Goal: Use online tool/utility: Utilize a website feature to perform a specific function

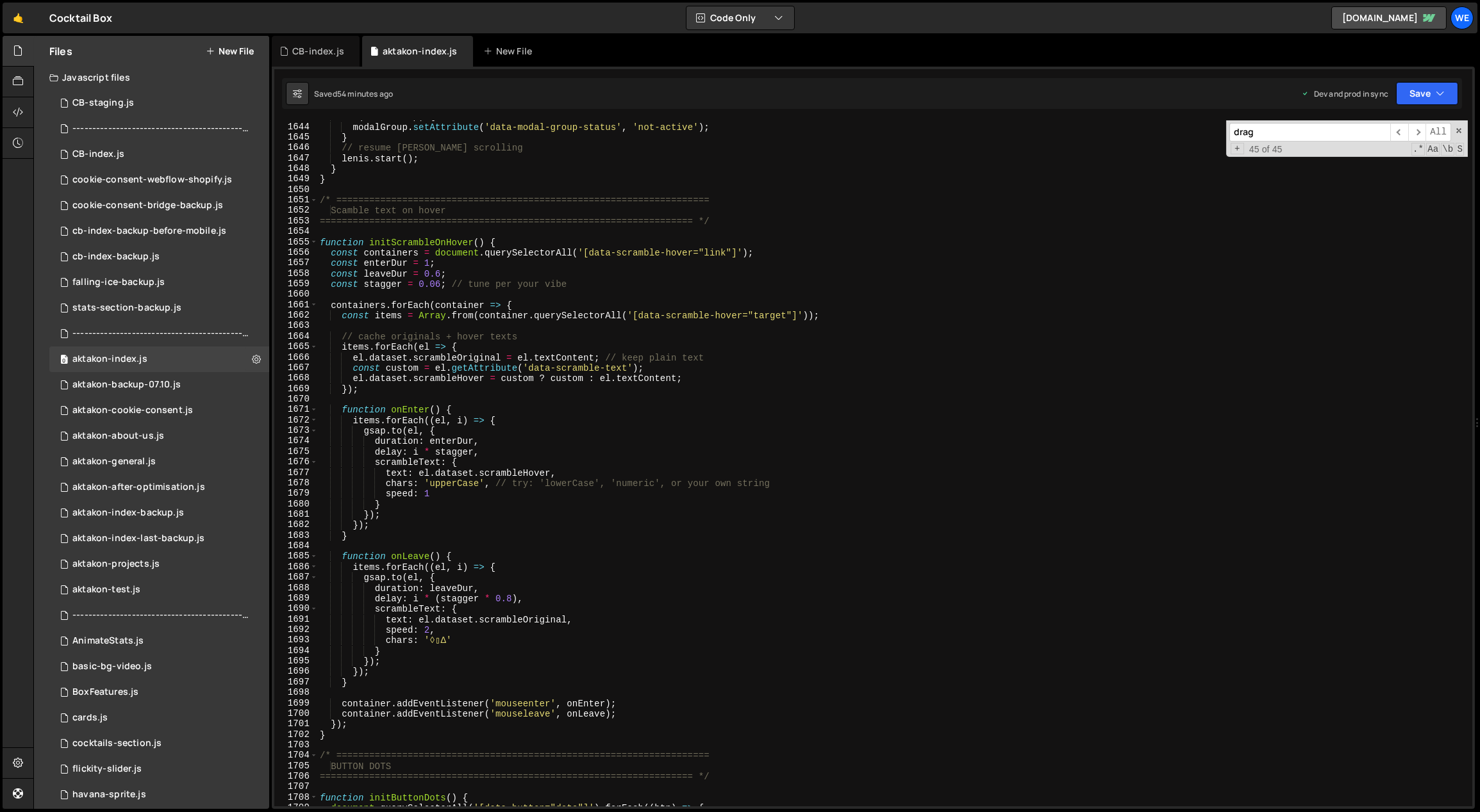
scroll to position [16885, 0]
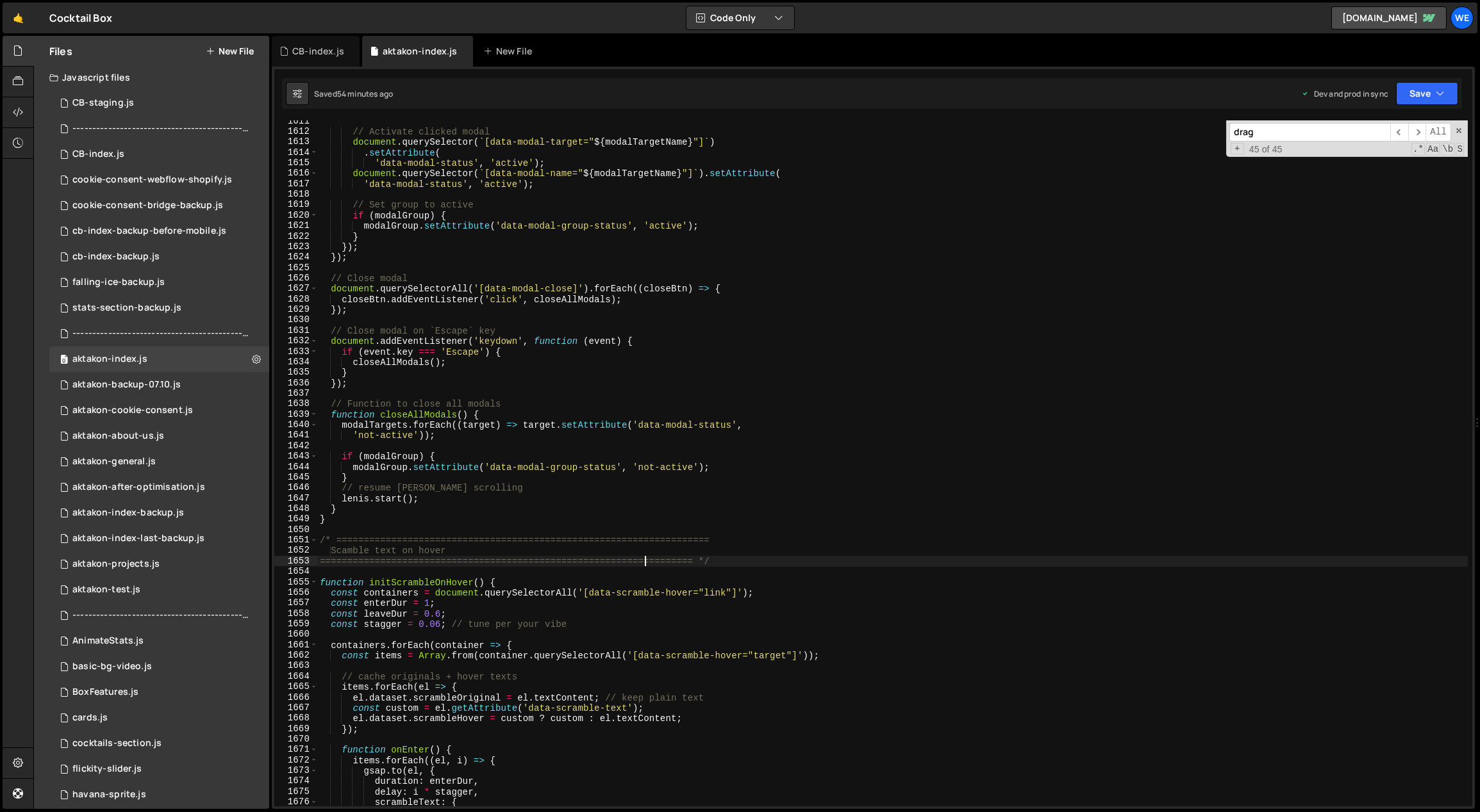
click at [644, 563] on div "// Activate clicked modal document . querySelector ( ` [data-modal-target=" ${ …" at bounding box center [893, 469] width 1151 height 708
type textarea "==================================================================== */"
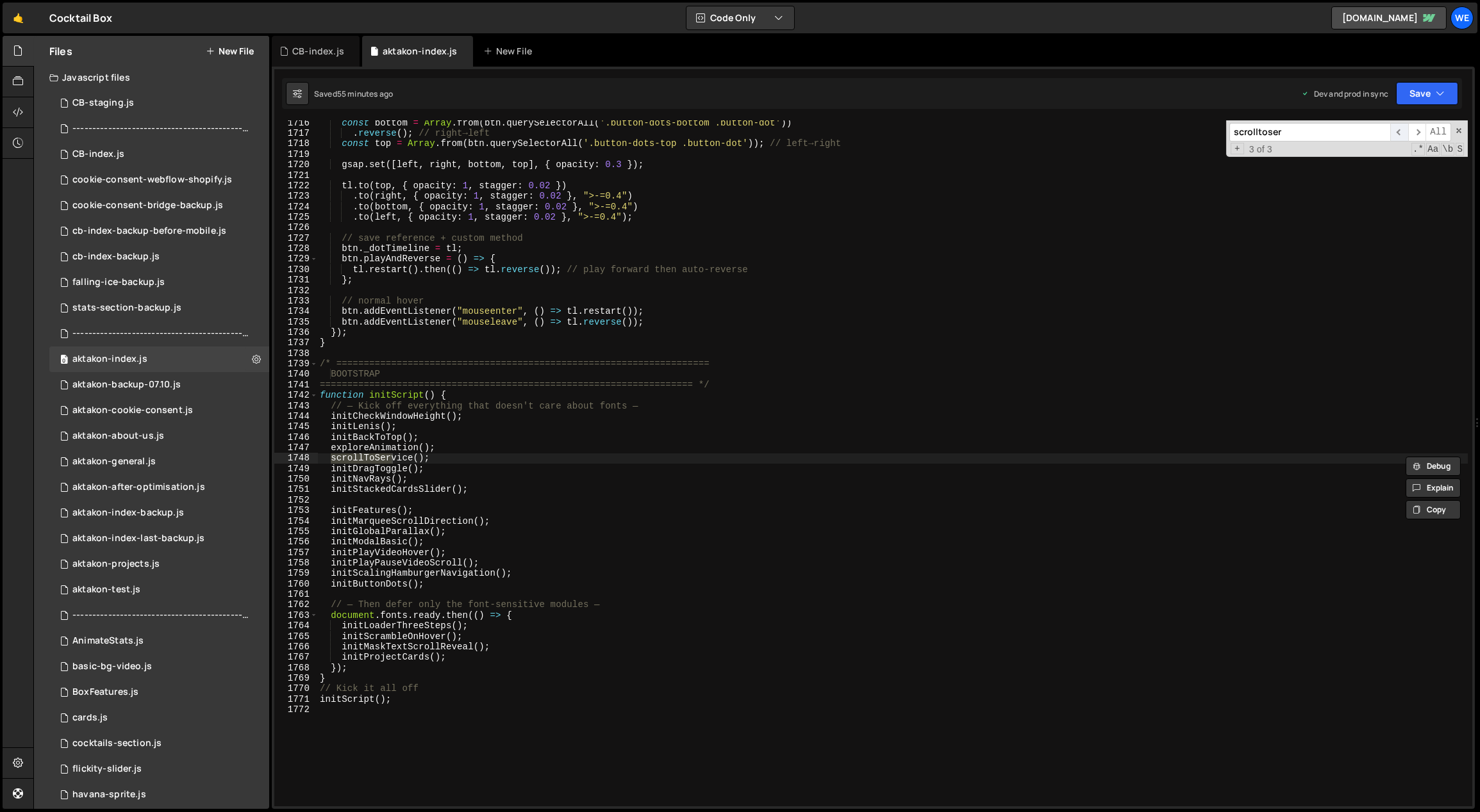
type input "scrolltoser"
click at [1399, 130] on span "​" at bounding box center [1400, 132] width 18 height 19
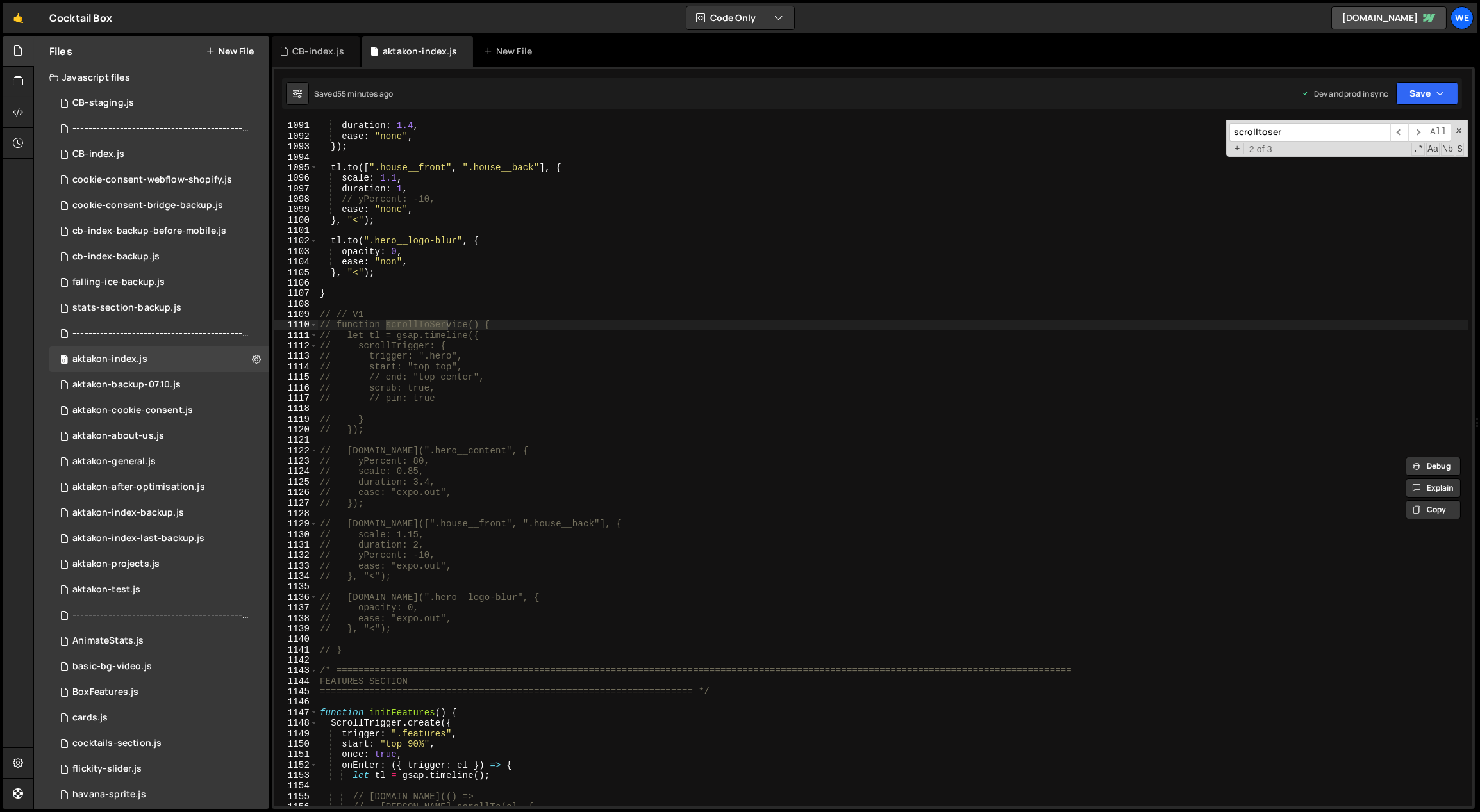
scroll to position [11428, 0]
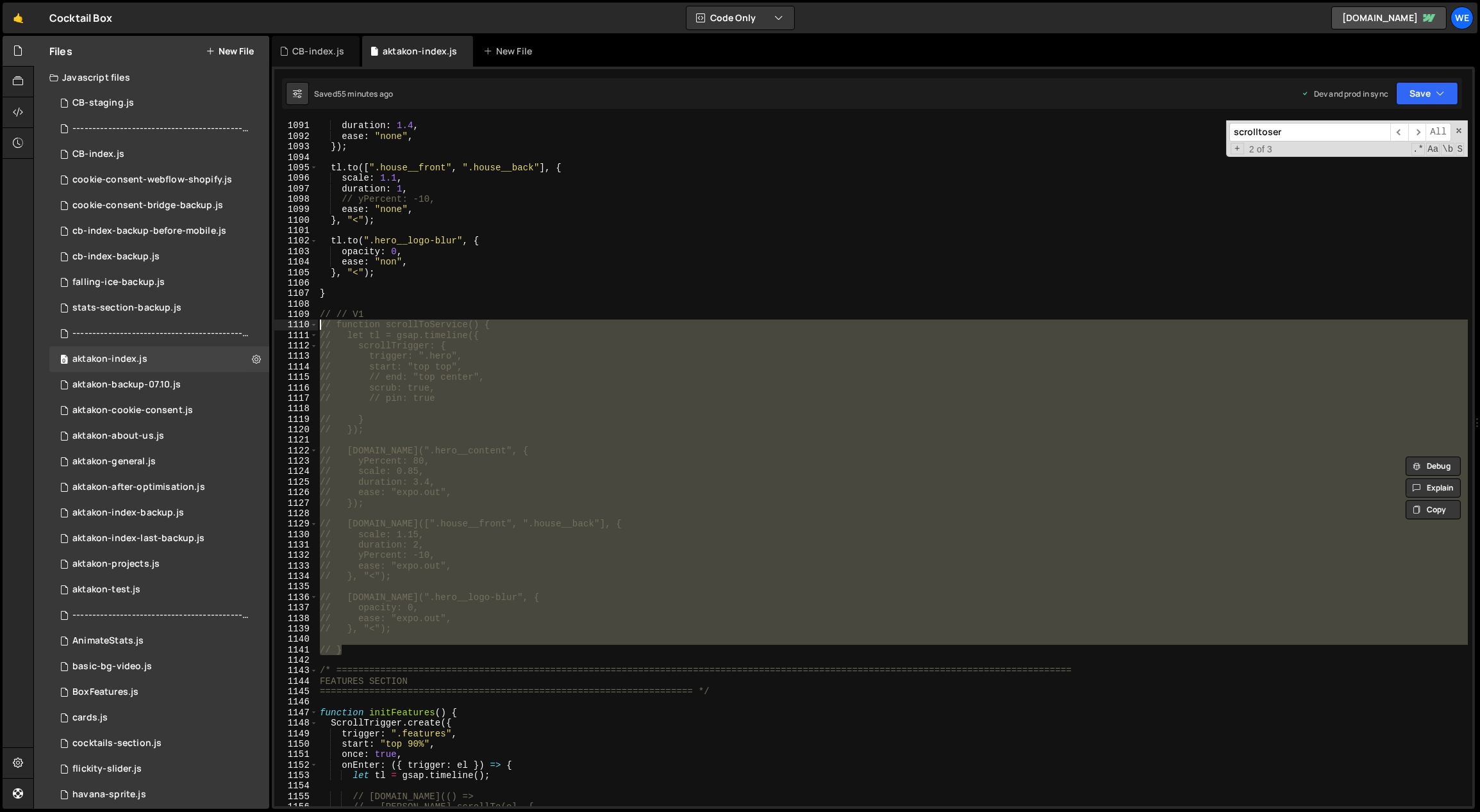
drag, startPoint x: 364, startPoint y: 649, endPoint x: 320, endPoint y: 318, distance: 333.9
click at [320, 321] on div "scale : 0.9 , duration : 1.4 , ease : "none" , }) ; tl . to ([ ".house__front" …" at bounding box center [893, 463] width 1151 height 708
type textarea "// function scrollToService() { // let tl = gsap.timeline({"
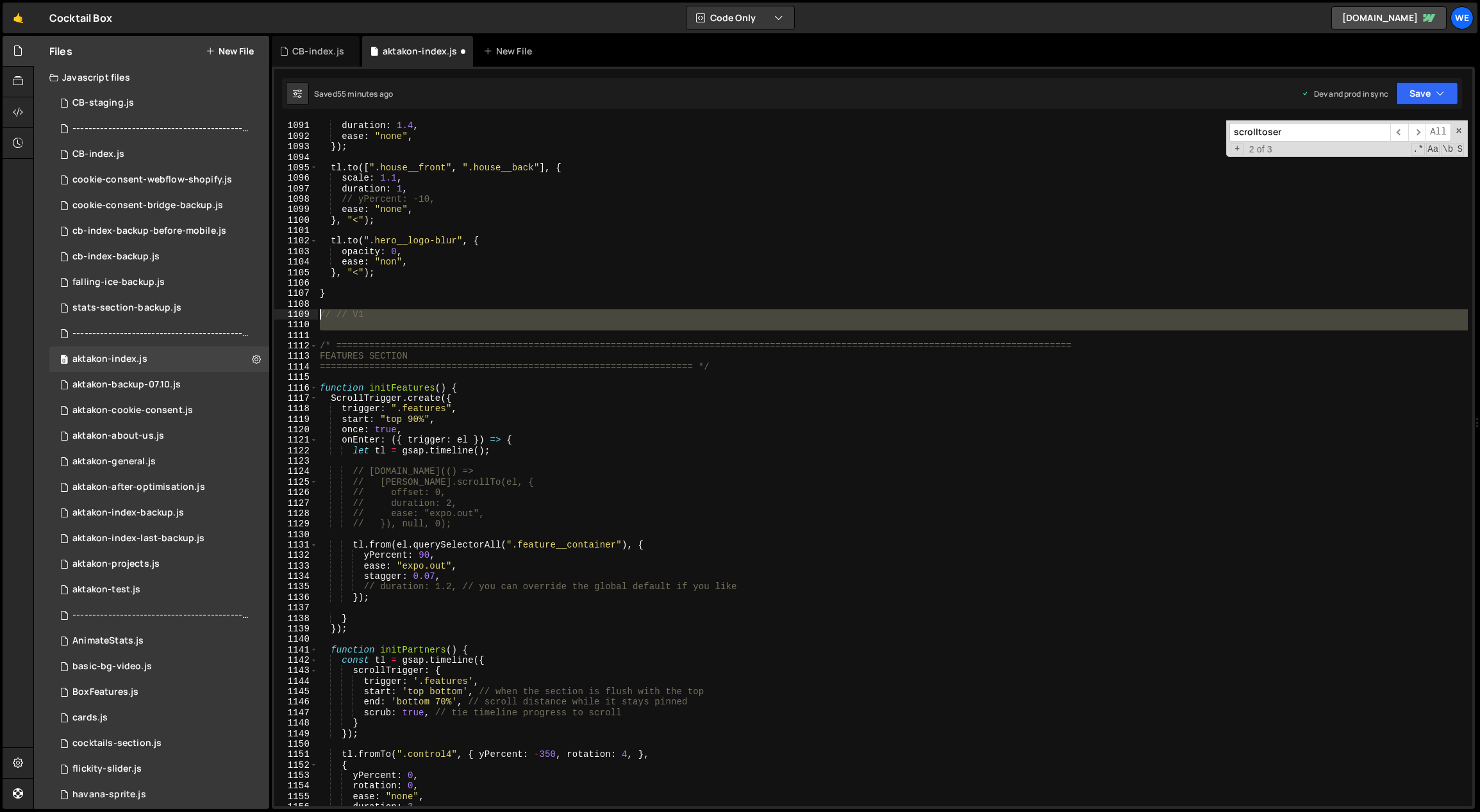
drag, startPoint x: 351, startPoint y: 332, endPoint x: 320, endPoint y: 312, distance: 36.9
click at [320, 312] on div "scale : 0.9 , duration : 1.4 , ease : "none" , }) ; tl . to ([ ".house__front" …" at bounding box center [893, 463] width 1151 height 708
type textarea "// // V1"
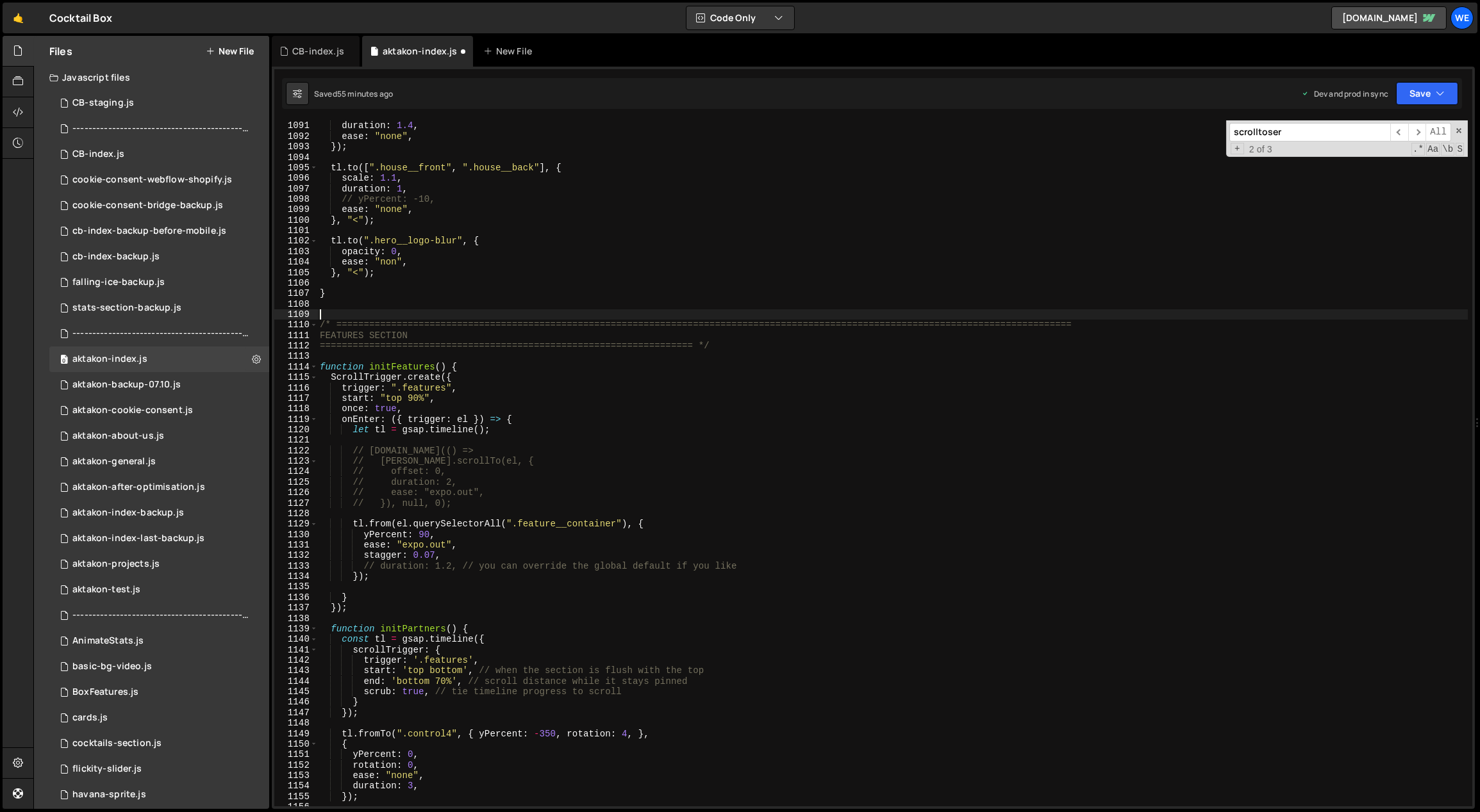
scroll to position [11085, 0]
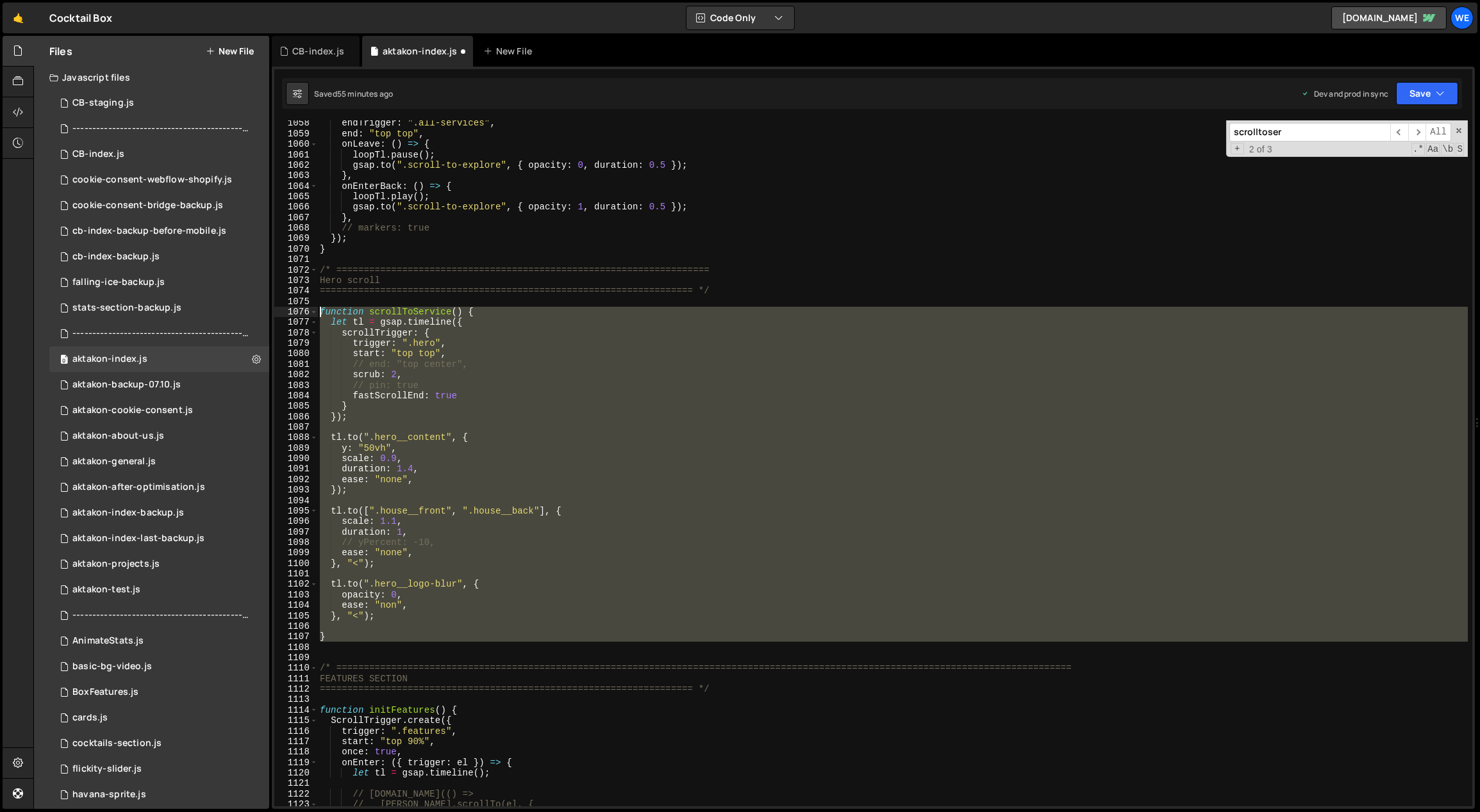
drag, startPoint x: 336, startPoint y: 644, endPoint x: 319, endPoint y: 310, distance: 334.4
click at [319, 310] on div "endTrigger : ".all-services" , end : "top top" , onLeave : ( ) => { loopTl . pa…" at bounding box center [893, 471] width 1151 height 708
click at [785, 371] on div "endTrigger : ".all-services" , end : "top top" , onLeave : ( ) => { loopTl . pa…" at bounding box center [893, 463] width 1151 height 686
drag, startPoint x: 368, startPoint y: 647, endPoint x: 321, endPoint y: 311, distance: 339.3
click at [321, 311] on div "endTrigger : ".all-services" , end : "top top" , onLeave : ( ) => { loopTl . pa…" at bounding box center [893, 471] width 1151 height 708
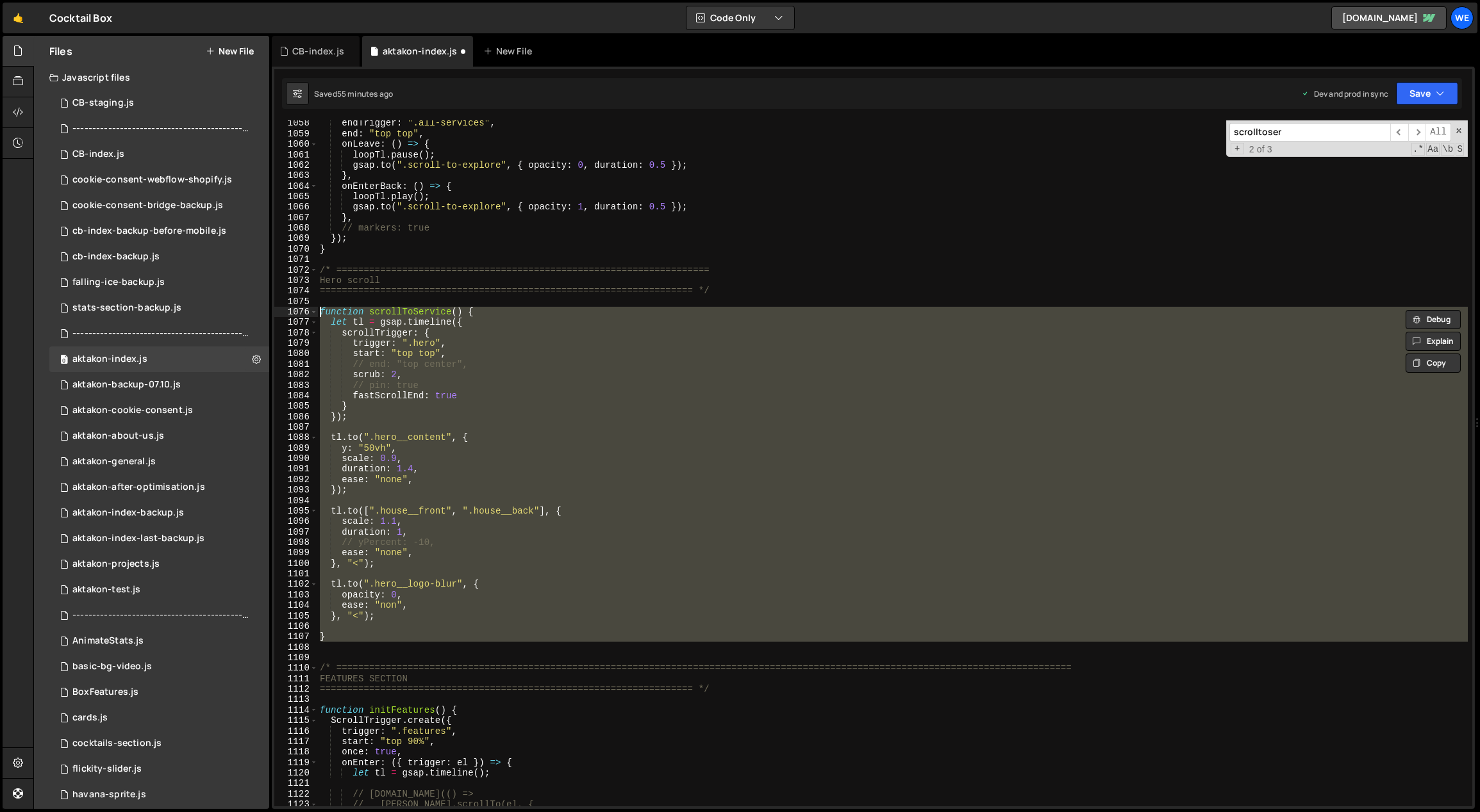
type textarea "// function scrollToService() { // let tl = gsap.timeline({"
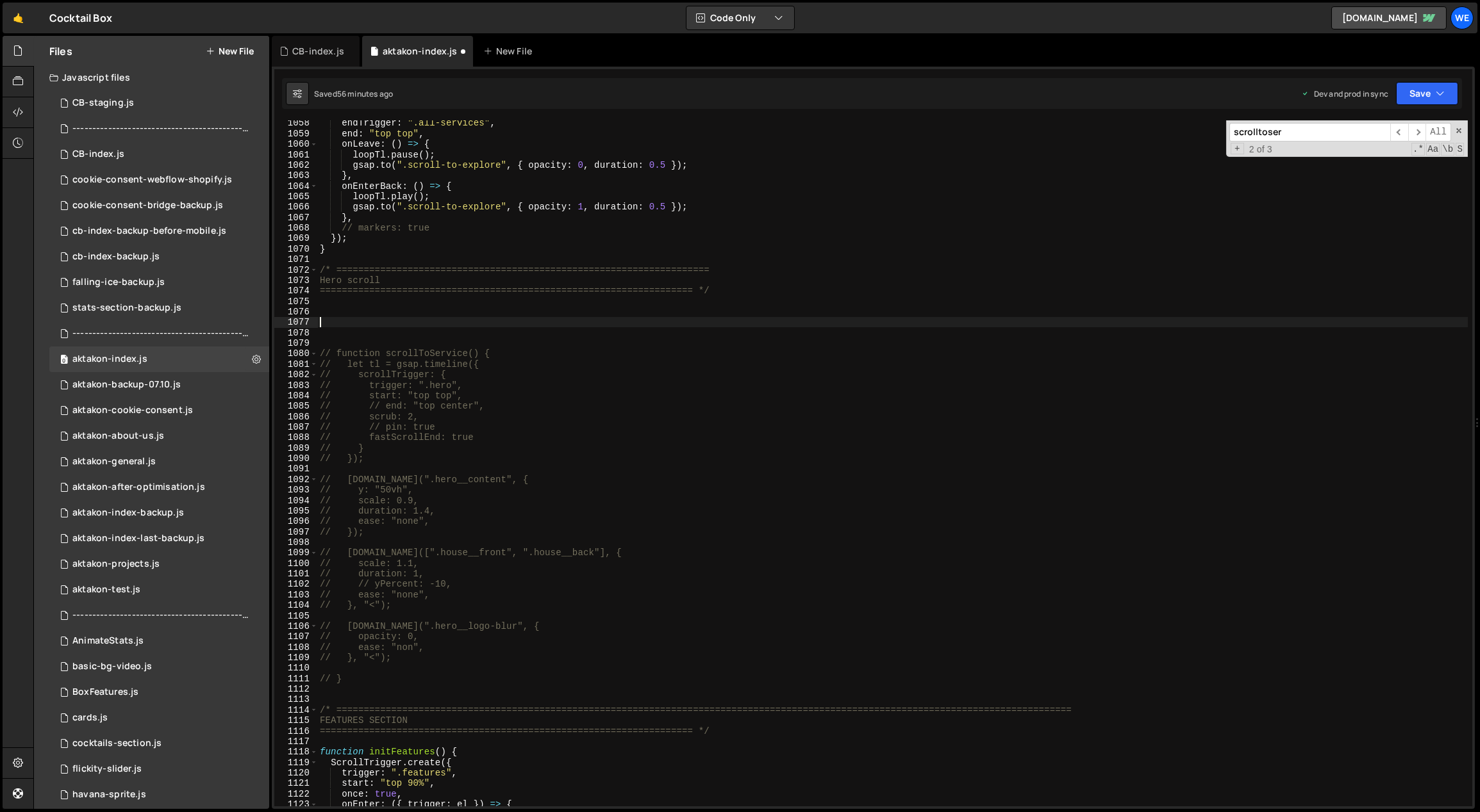
paste textarea "}"
type textarea "}"
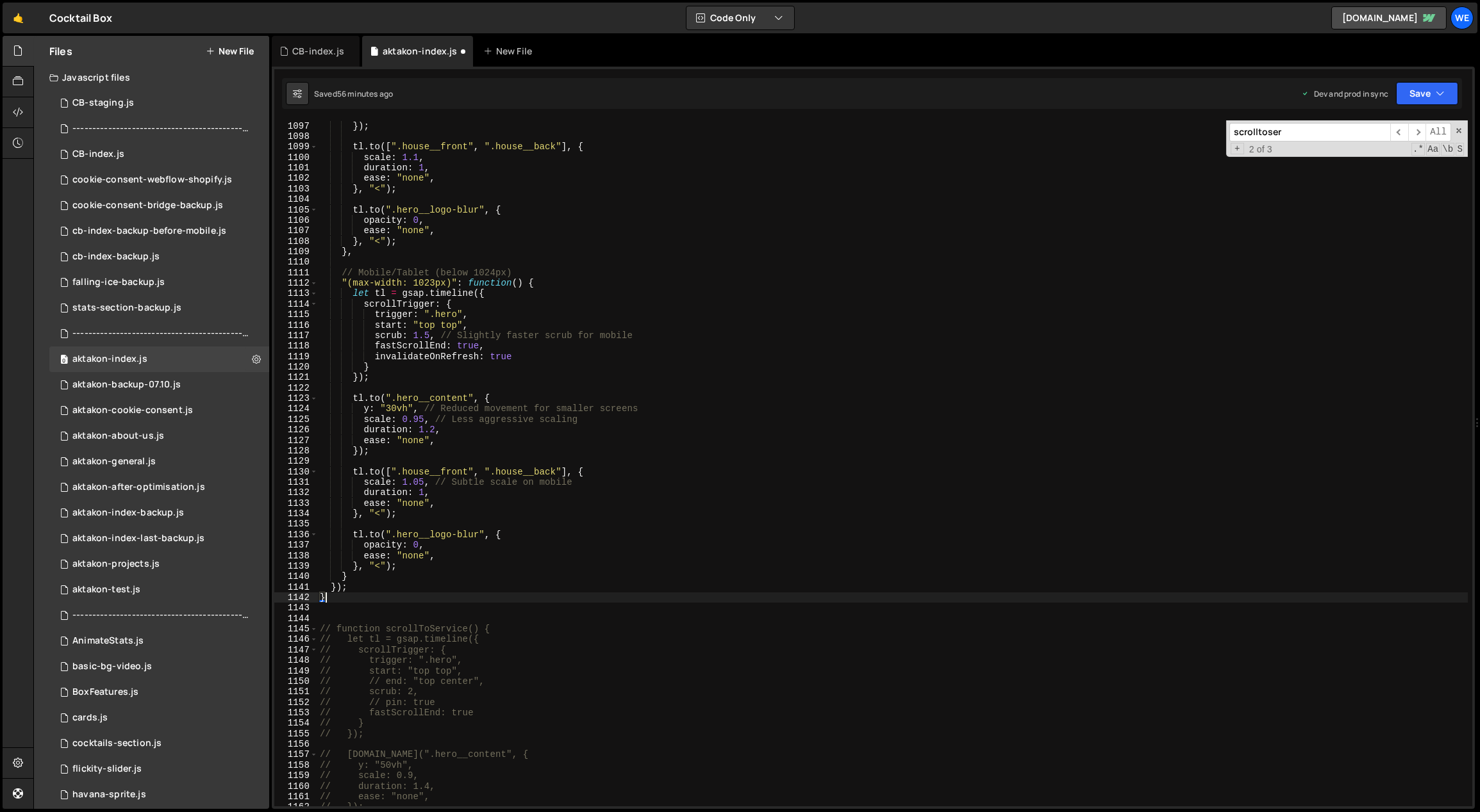
scroll to position [11491, 0]
click at [371, 613] on div "ease : "none" , }) ; tl . to ([ ".house__front" , ".house__back" ] , { scale : …" at bounding box center [893, 463] width 1151 height 708
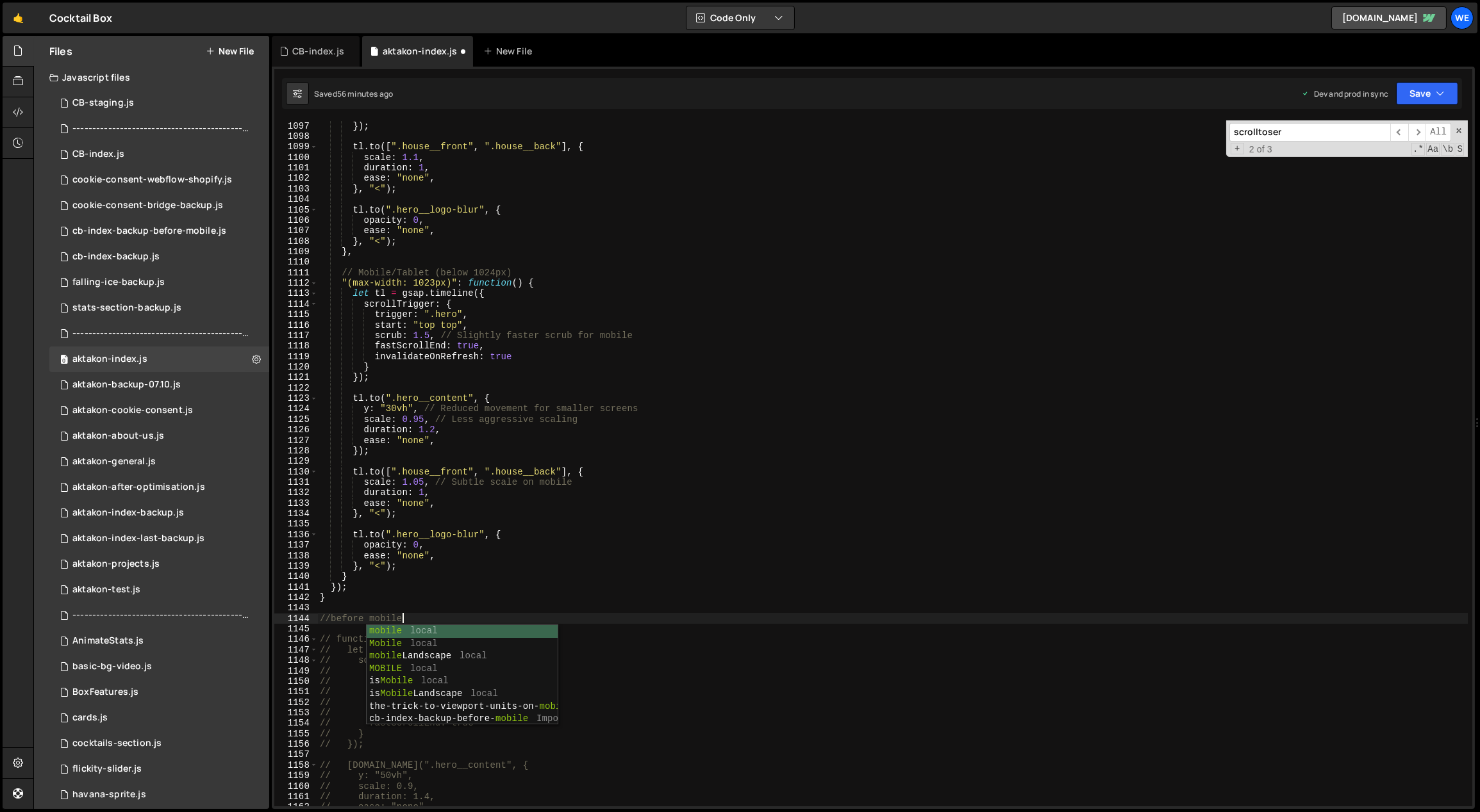
scroll to position [0, 4]
click at [464, 469] on div "ease : "none" , }) ; tl . to ([ ".house__front" , ".house__back" ] , { scale : …" at bounding box center [893, 463] width 1151 height 708
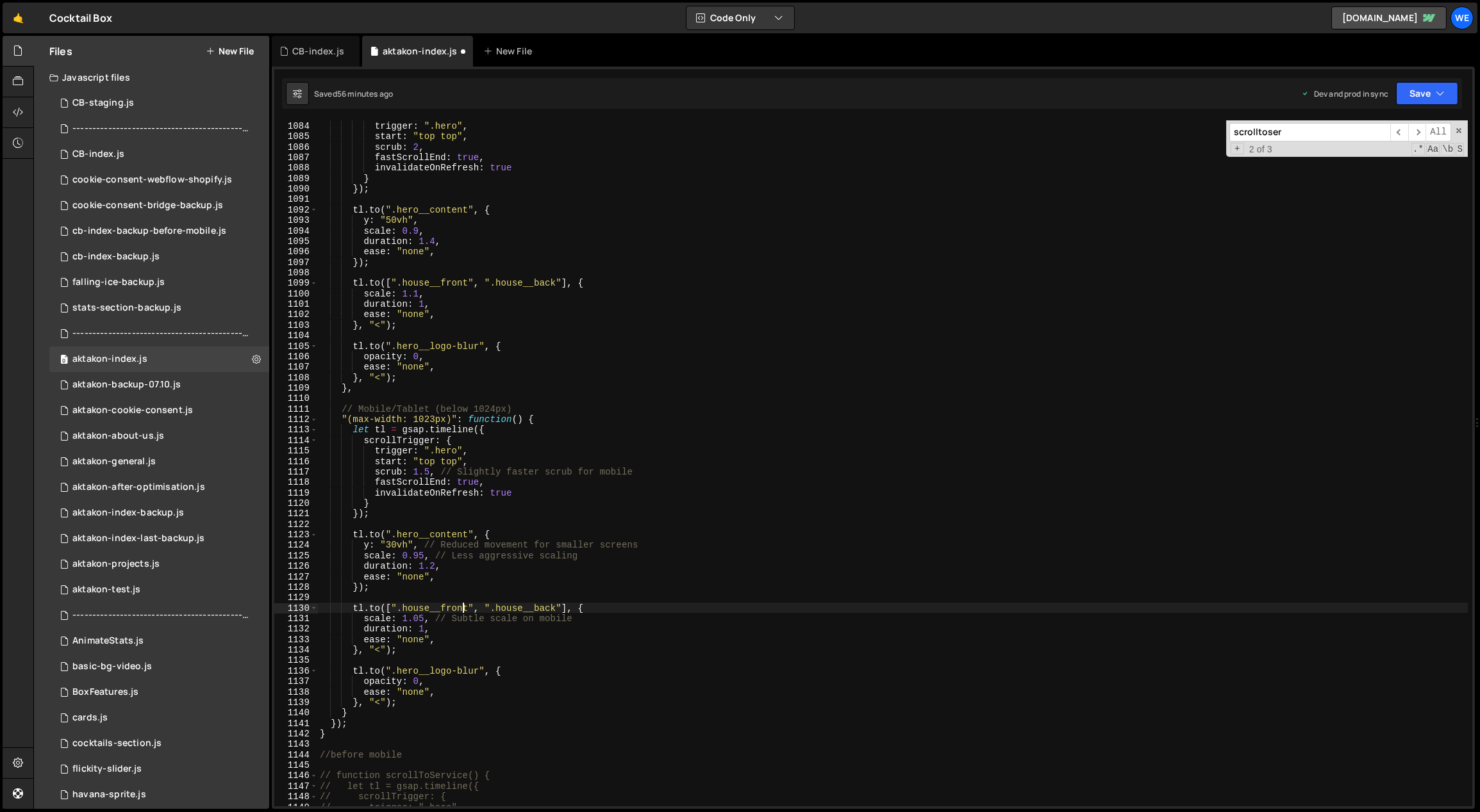
scroll to position [11355, 0]
click at [489, 549] on div "scrollTrigger : { trigger : ".hero" , start : "top top" , scrub : 2 , fastScrol…" at bounding box center [893, 463] width 1151 height 708
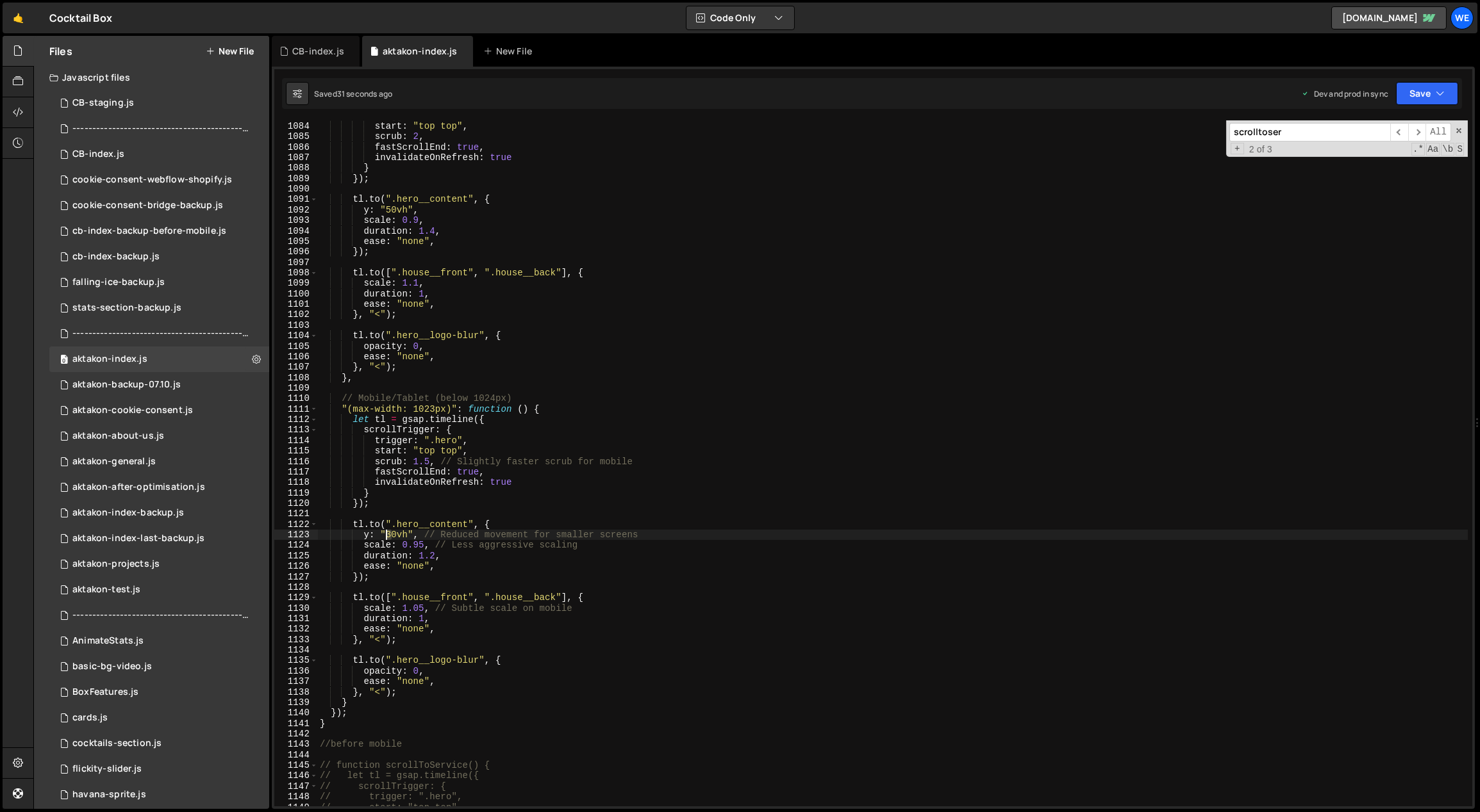
click at [387, 533] on div "trigger : ".hero" , start : "top top" , scrub : 2 , fastScrollEnd : true , inva…" at bounding box center [893, 463] width 1151 height 708
click at [387, 535] on div "trigger : ".hero" , start : "top top" , scrub : 2 , fastScrollEnd : true , inva…" at bounding box center [893, 463] width 1151 height 708
click at [595, 546] on div "trigger : ".hero" , start : "top top" , scrub : 2 , fastScrollEnd : true , inva…" at bounding box center [893, 463] width 1151 height 708
drag, startPoint x: 425, startPoint y: 544, endPoint x: 416, endPoint y: 544, distance: 9.0
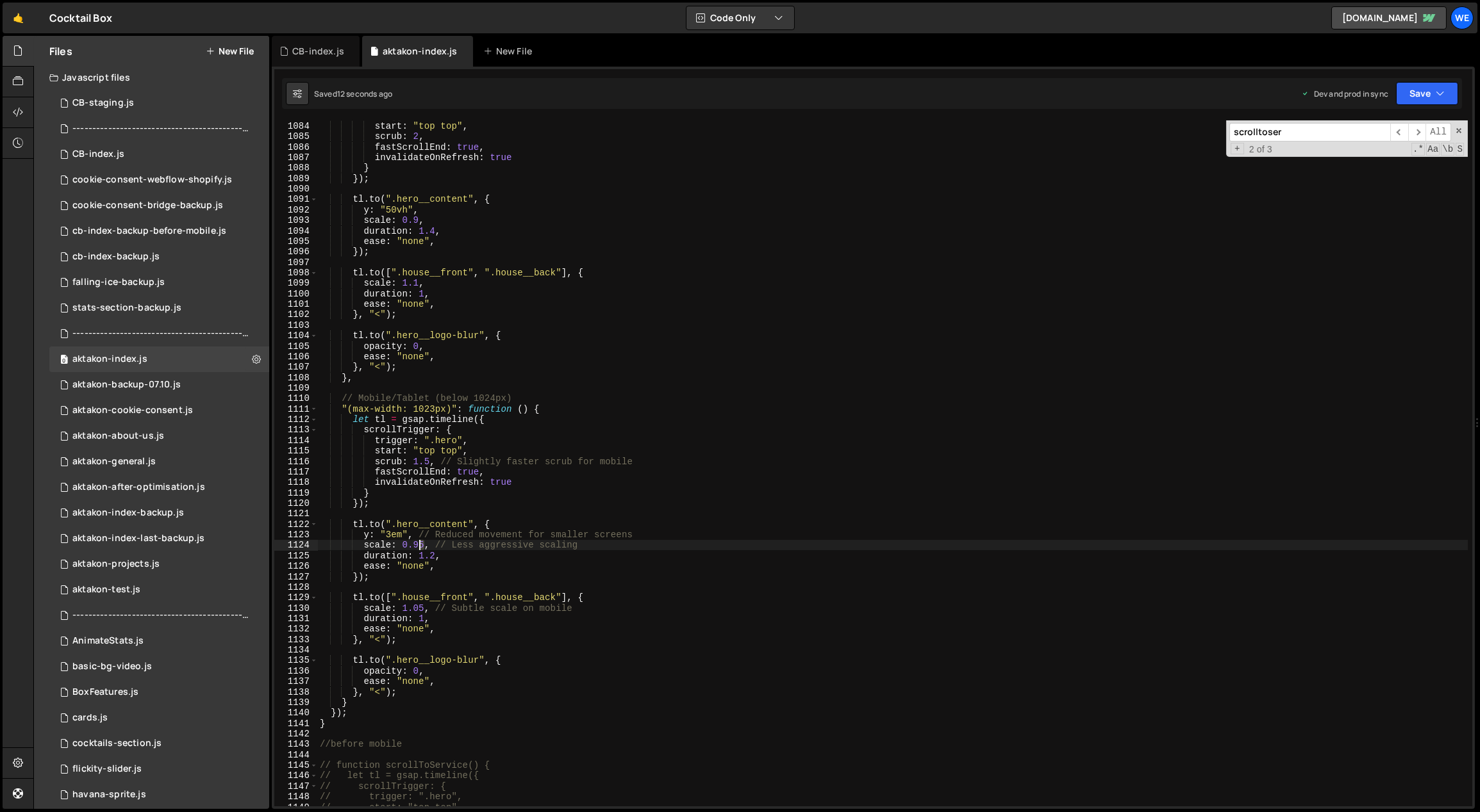
click at [416, 544] on div "trigger : ".hero" , start : "top top" , scrub : 2 , fastScrollEnd : true , inva…" at bounding box center [893, 463] width 1151 height 708
drag, startPoint x: 425, startPoint y: 608, endPoint x: 415, endPoint y: 607, distance: 10.0
click at [414, 607] on div "trigger : ".hero" , start : "top top" , scrub : 2 , fastScrollEnd : true , inva…" at bounding box center [893, 463] width 1151 height 708
type textarea "scale: 1.1, // Subtle scale on mobile"
